Goal: Find specific page/section: Find specific page/section

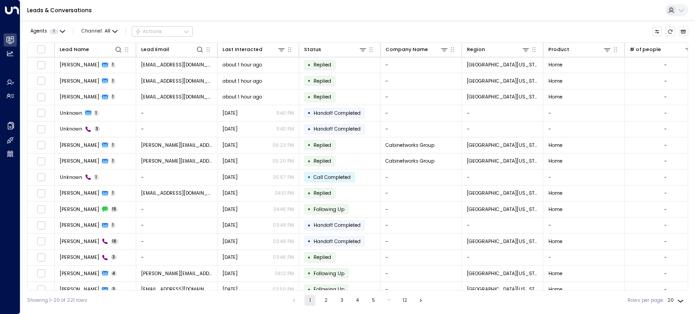
click at [332, 17] on div "Leads & Conversations" at bounding box center [357, 10] width 674 height 21
